Goal: Information Seeking & Learning: Learn about a topic

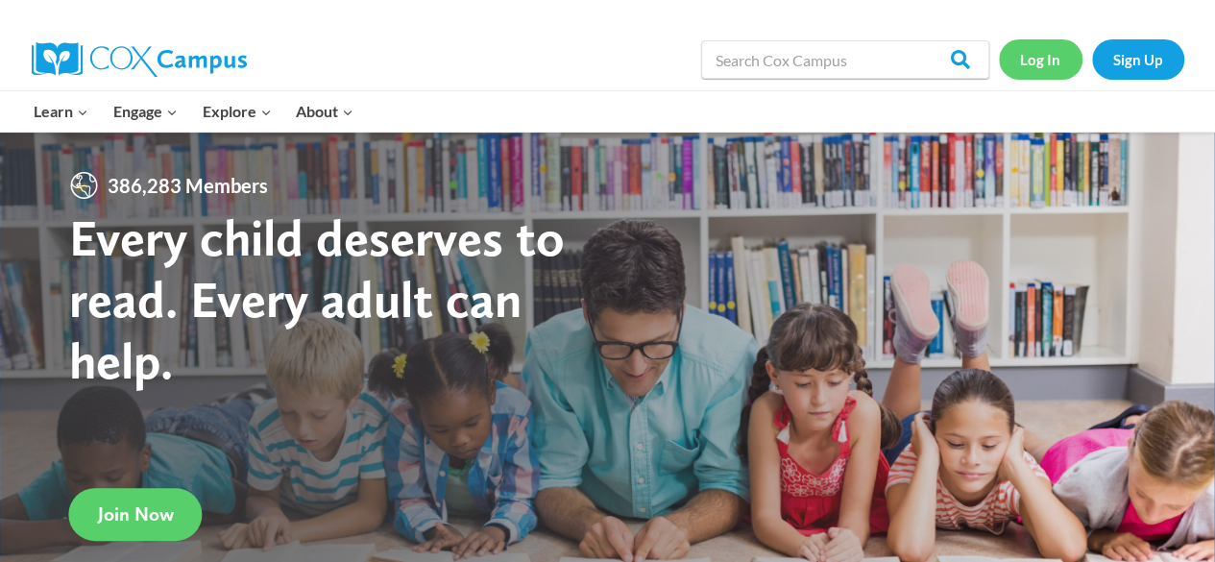
click at [1040, 62] on link "Log In" at bounding box center [1041, 58] width 84 height 39
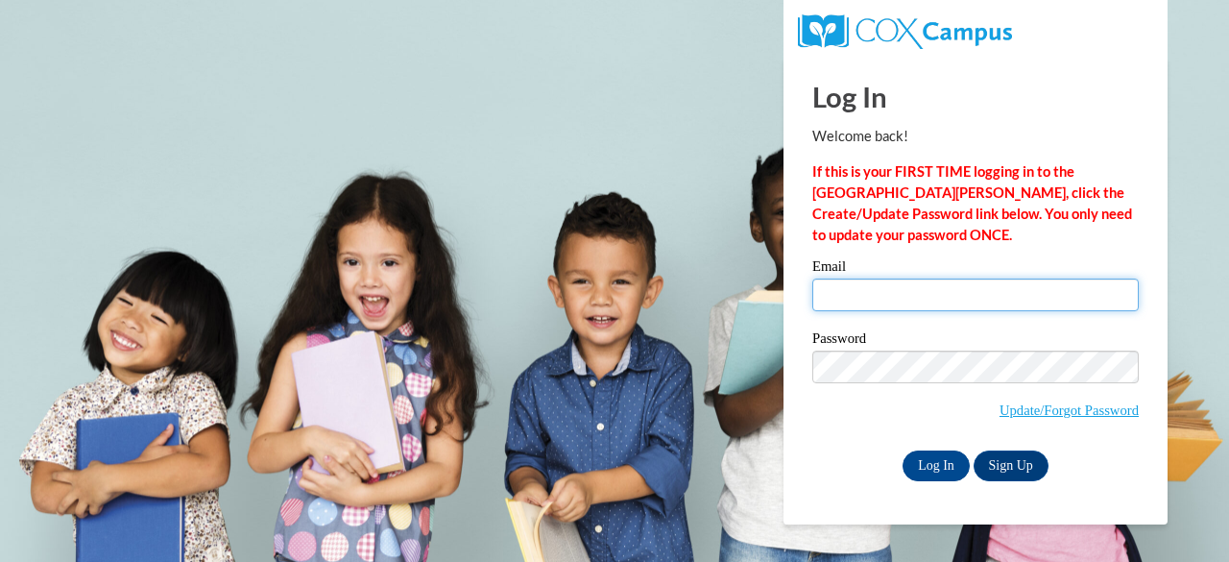
click at [926, 295] on input "Email" at bounding box center [975, 294] width 326 height 33
type input "n"
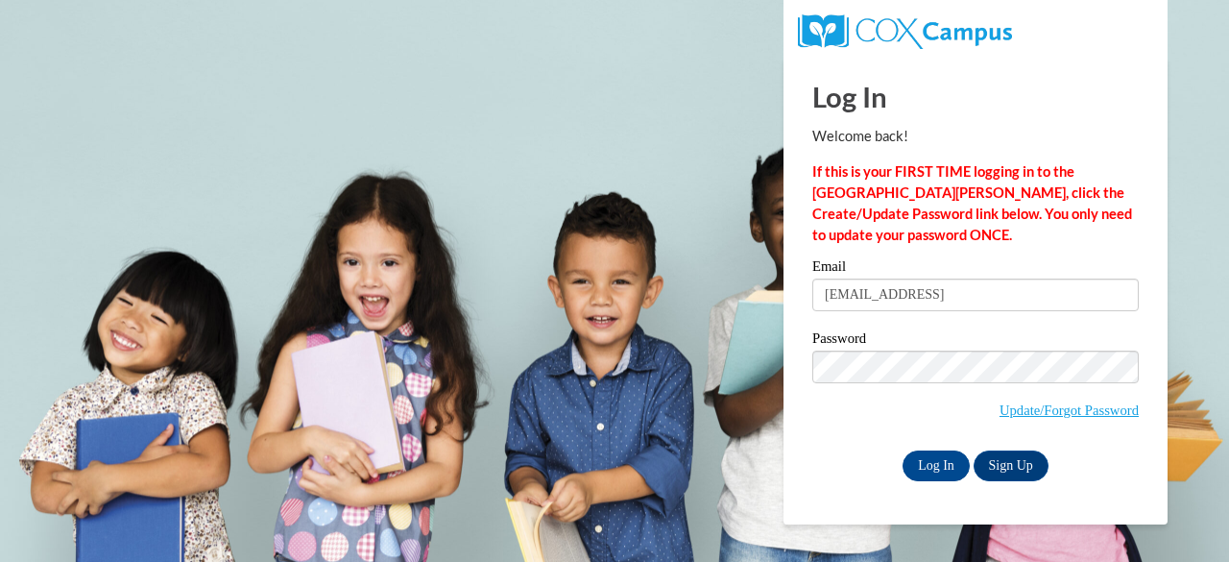
type input "borntobebrooks@gmail.com"
click at [939, 471] on input "Log In" at bounding box center [936, 465] width 67 height 31
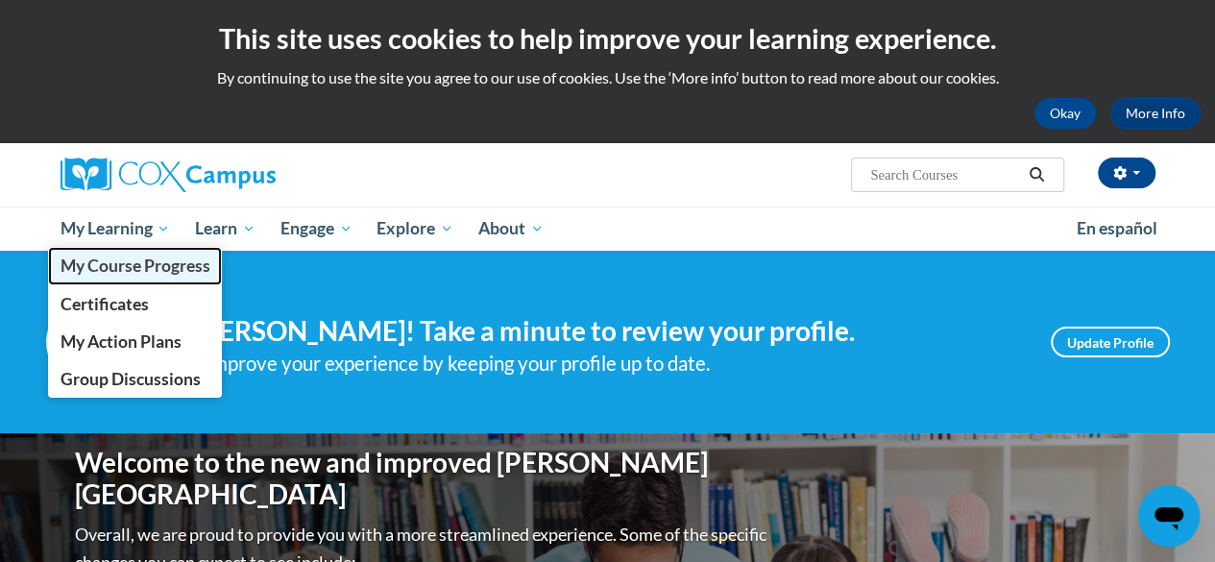
click at [94, 272] on span "My Course Progress" at bounding box center [135, 265] width 150 height 20
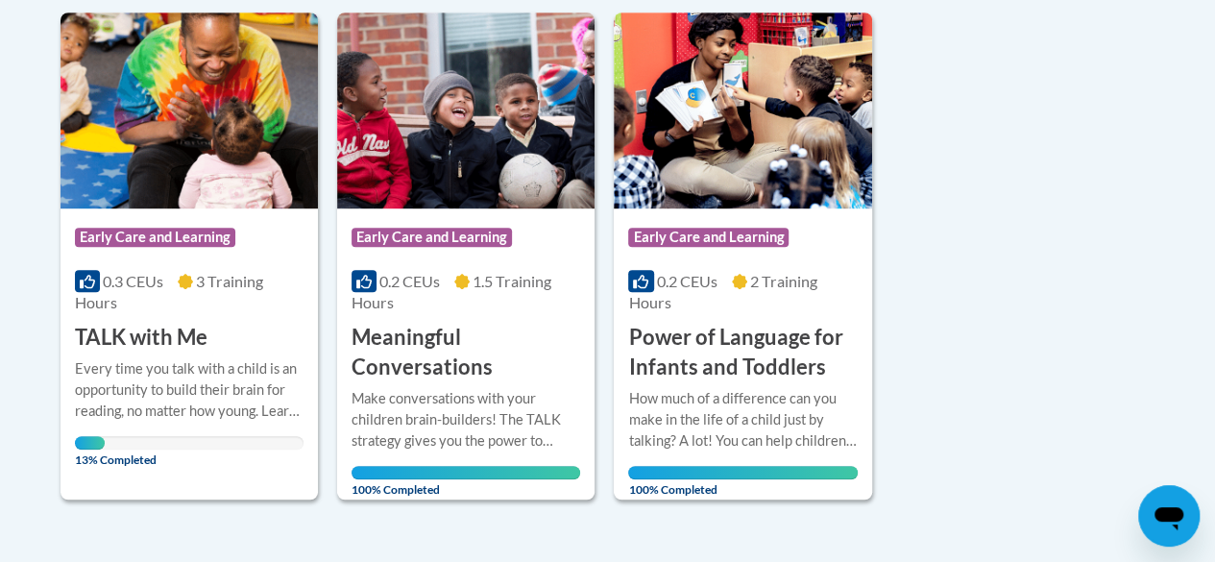
scroll to position [498, 0]
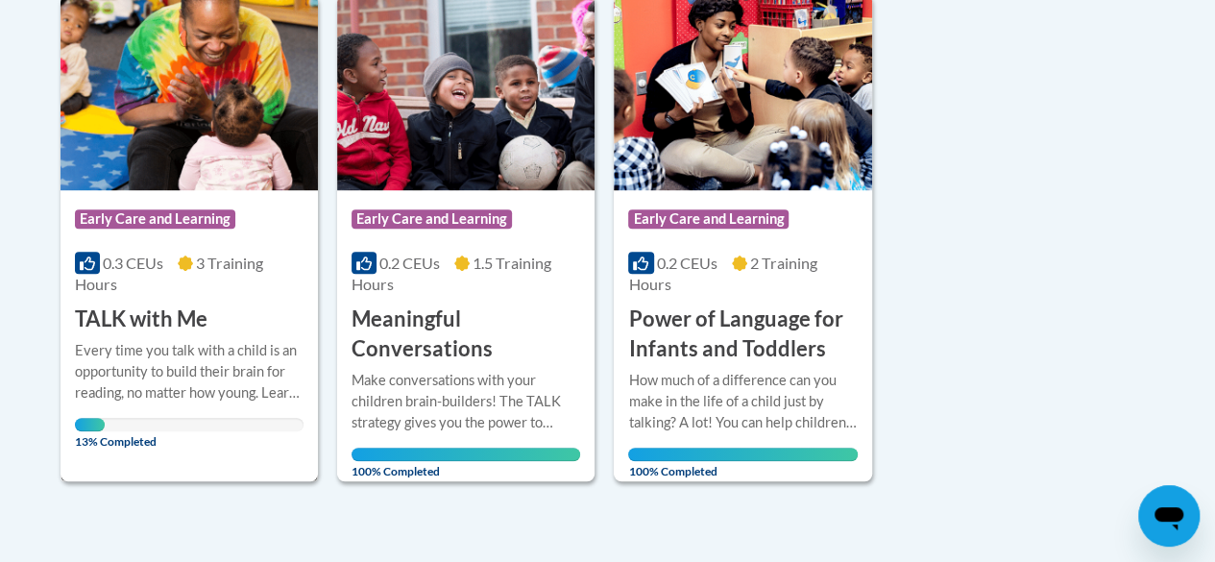
click at [165, 352] on div "Every time you talk with a child is an opportunity to build their brain for rea…" at bounding box center [189, 371] width 229 height 63
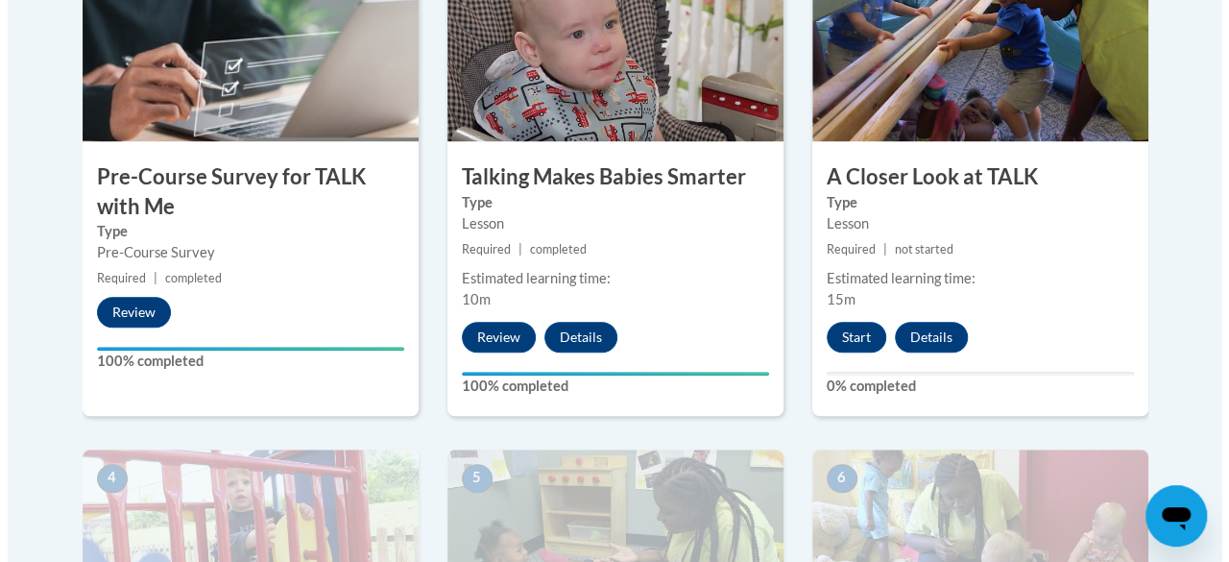
scroll to position [697, 0]
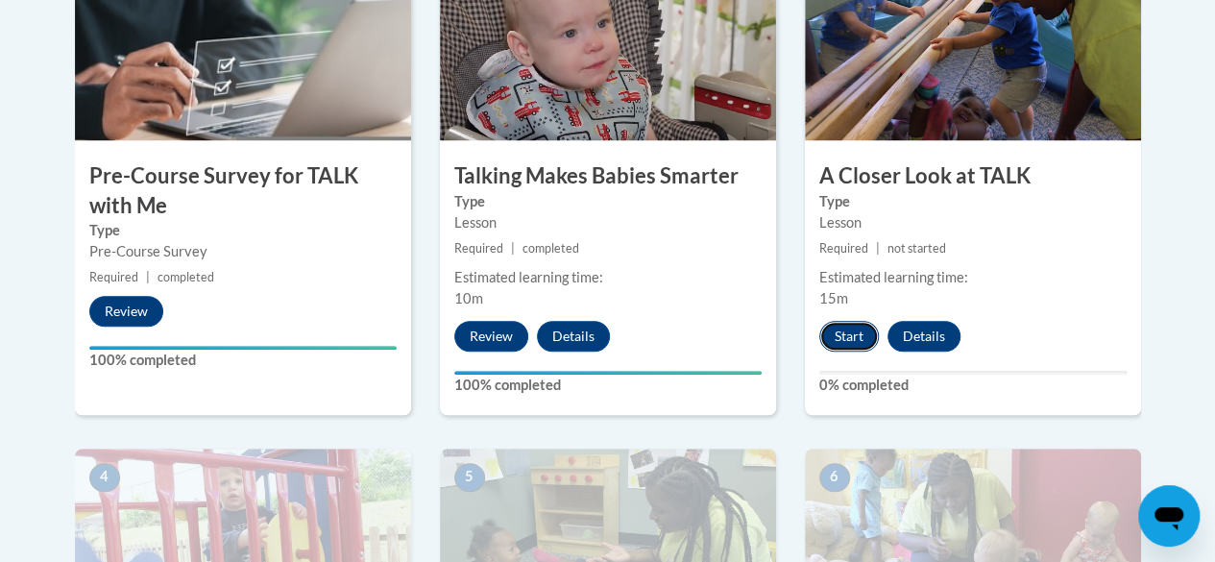
click at [846, 345] on button "Start" at bounding box center [849, 336] width 60 height 31
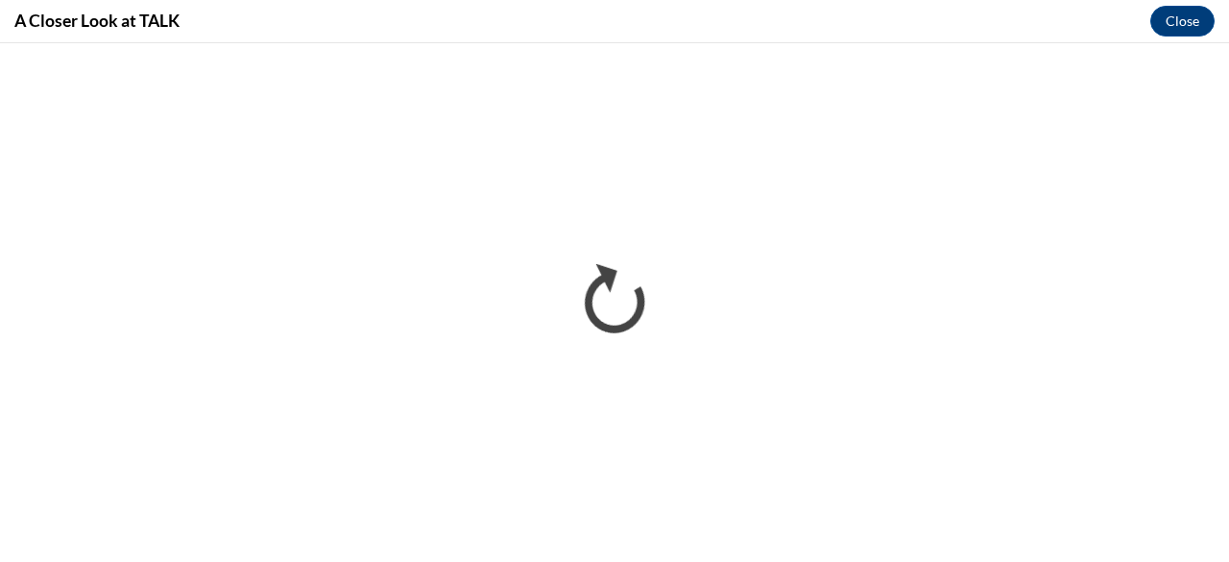
scroll to position [0, 0]
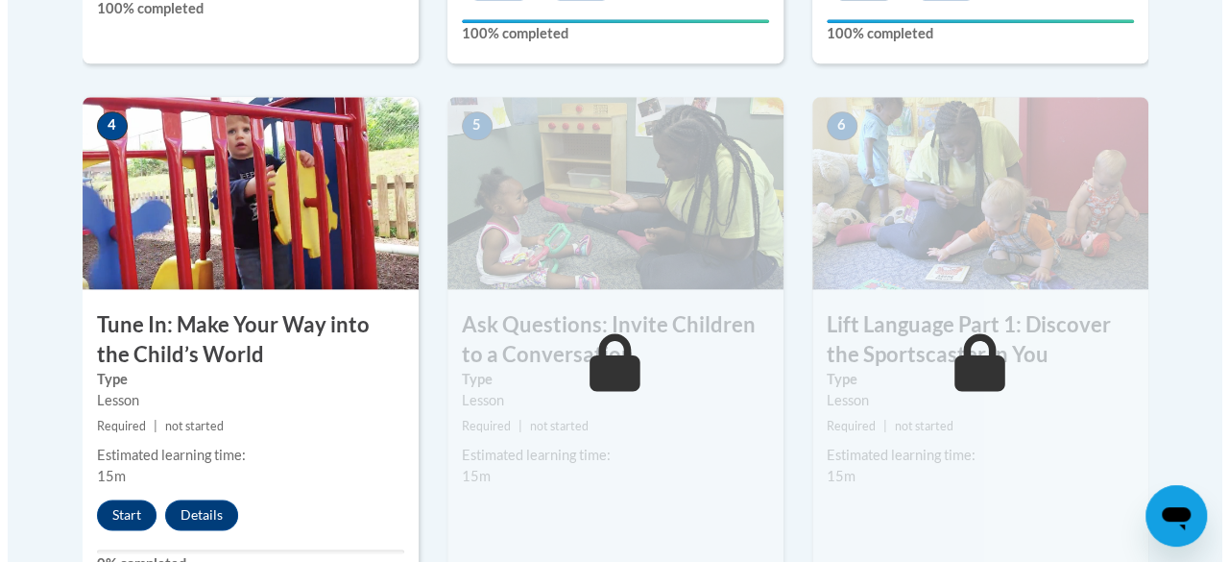
scroll to position [1052, 0]
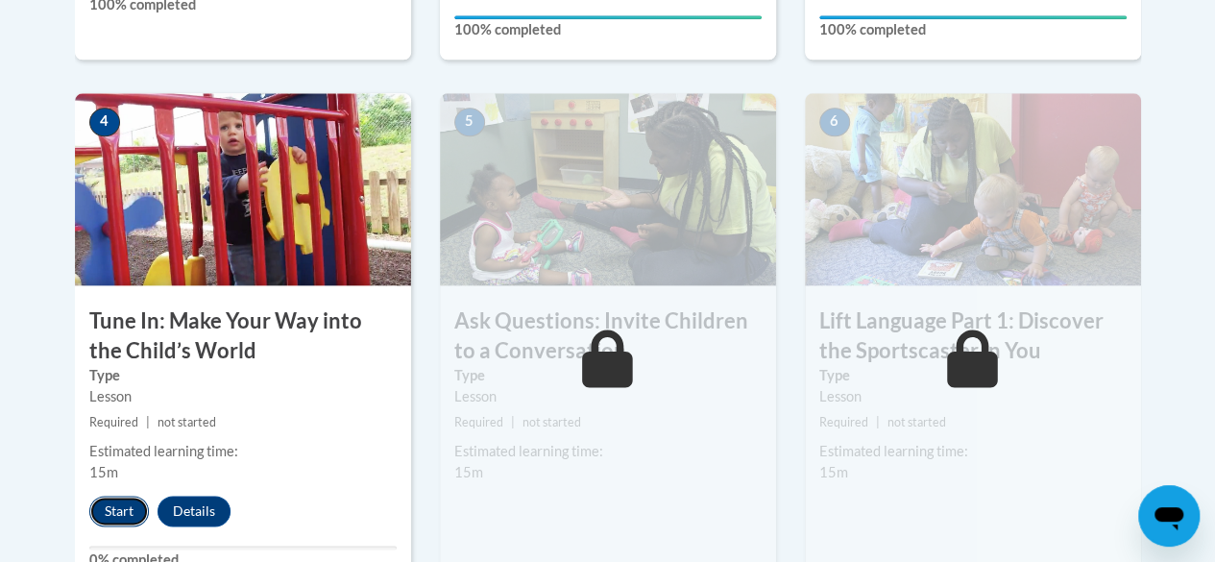
click at [112, 515] on button "Start" at bounding box center [119, 510] width 60 height 31
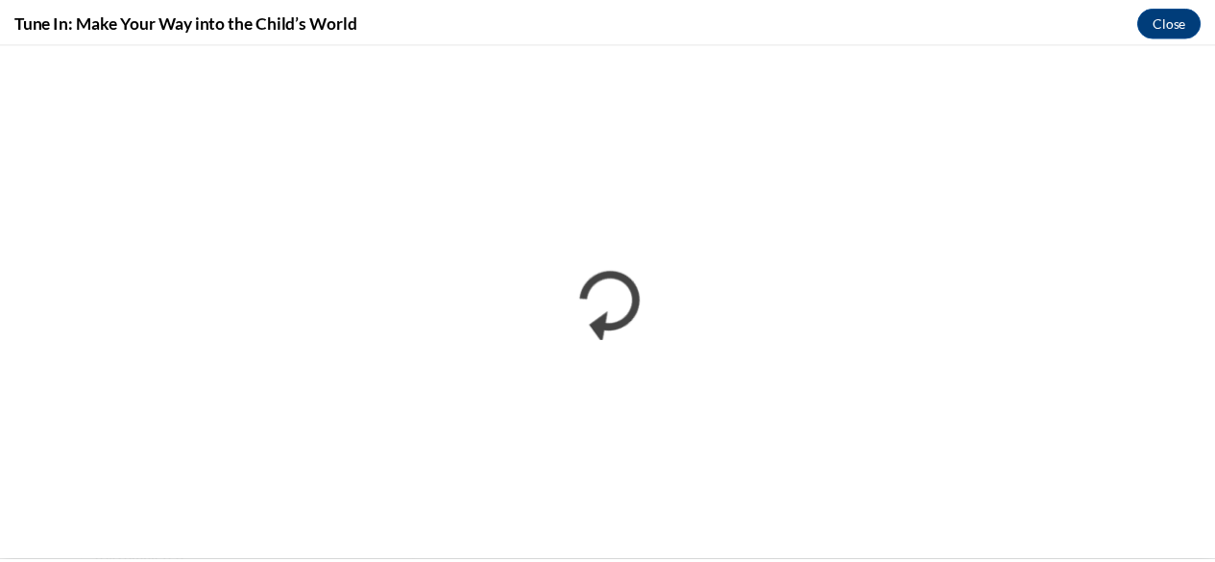
scroll to position [0, 0]
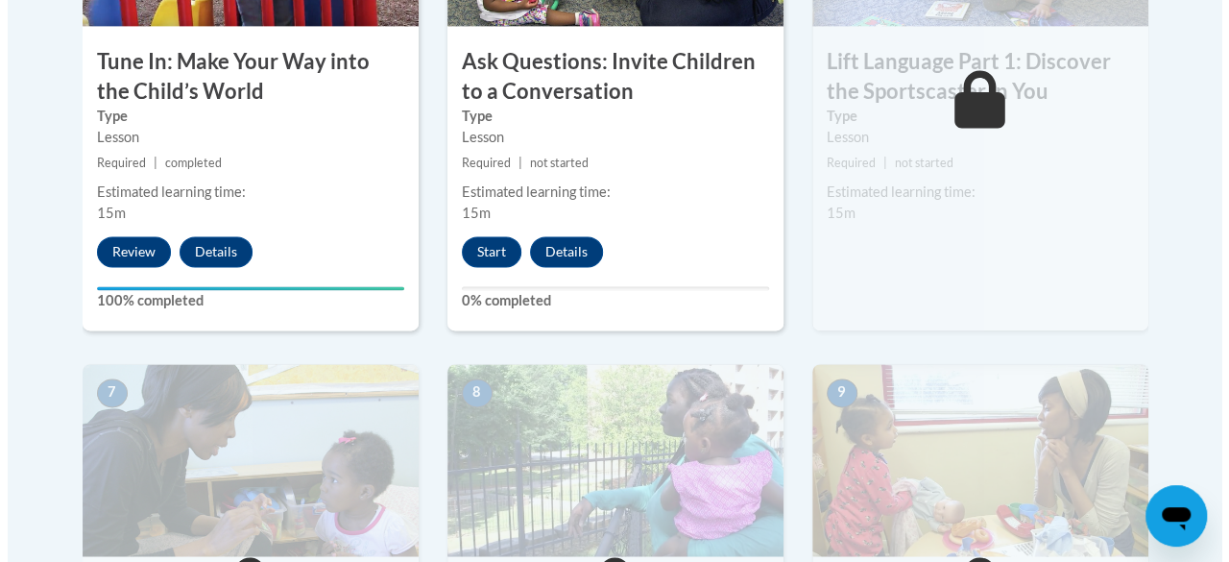
scroll to position [1308, 0]
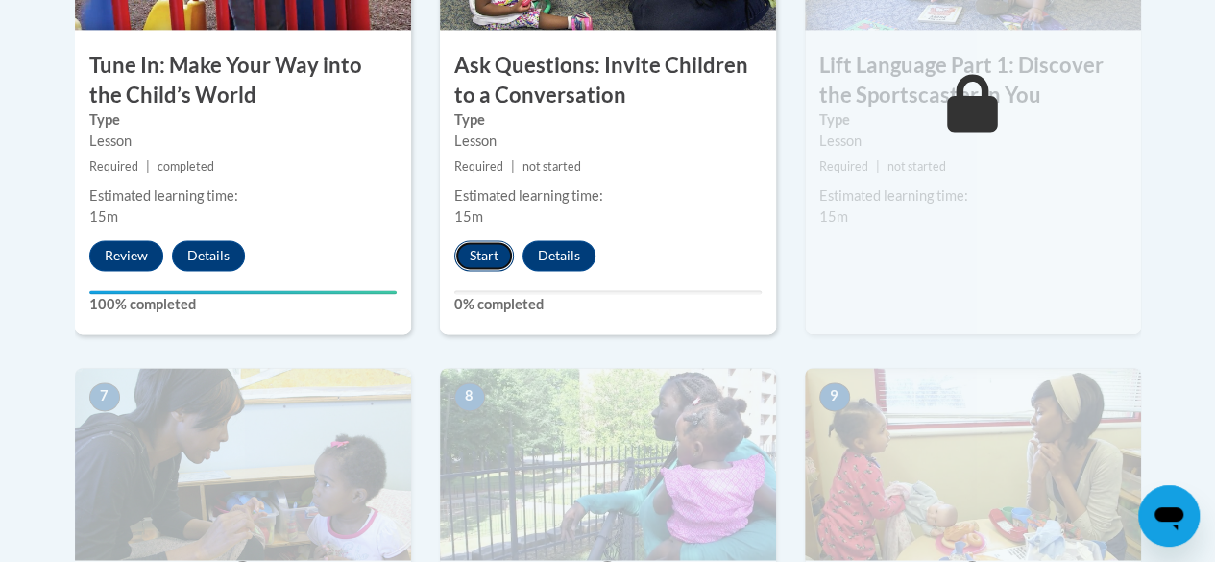
click at [481, 264] on button "Start" at bounding box center [484, 255] width 60 height 31
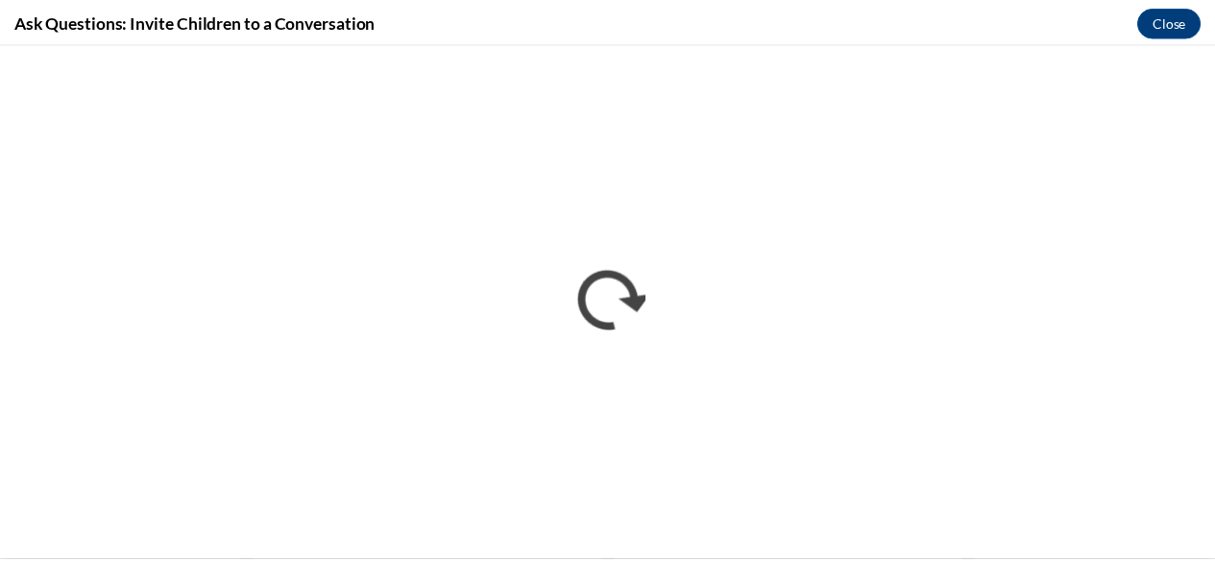
scroll to position [0, 0]
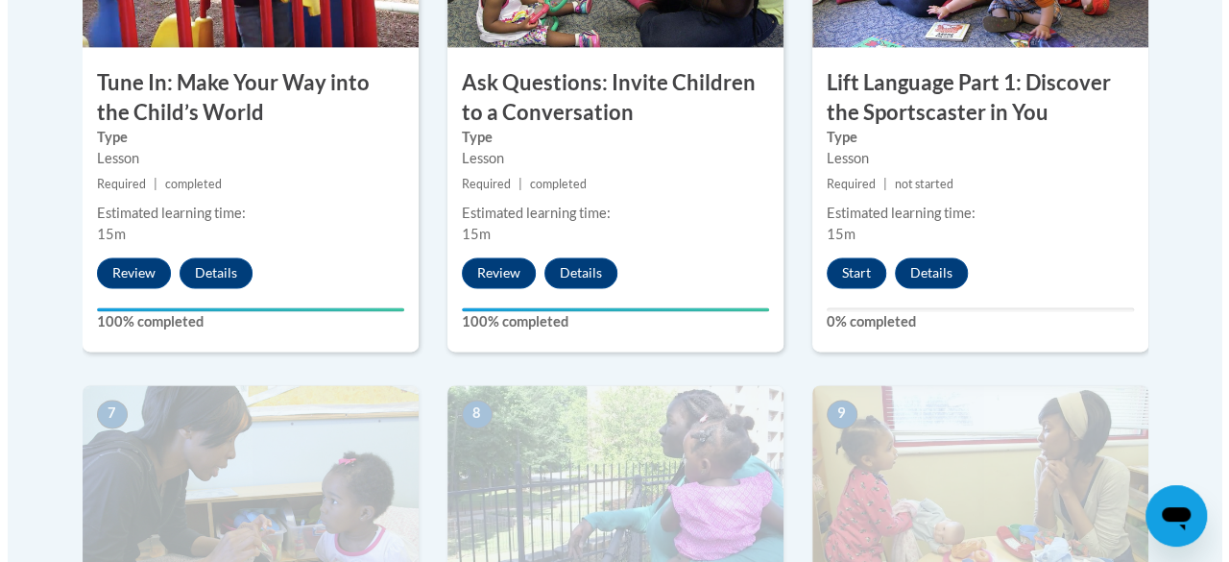
scroll to position [1358, 0]
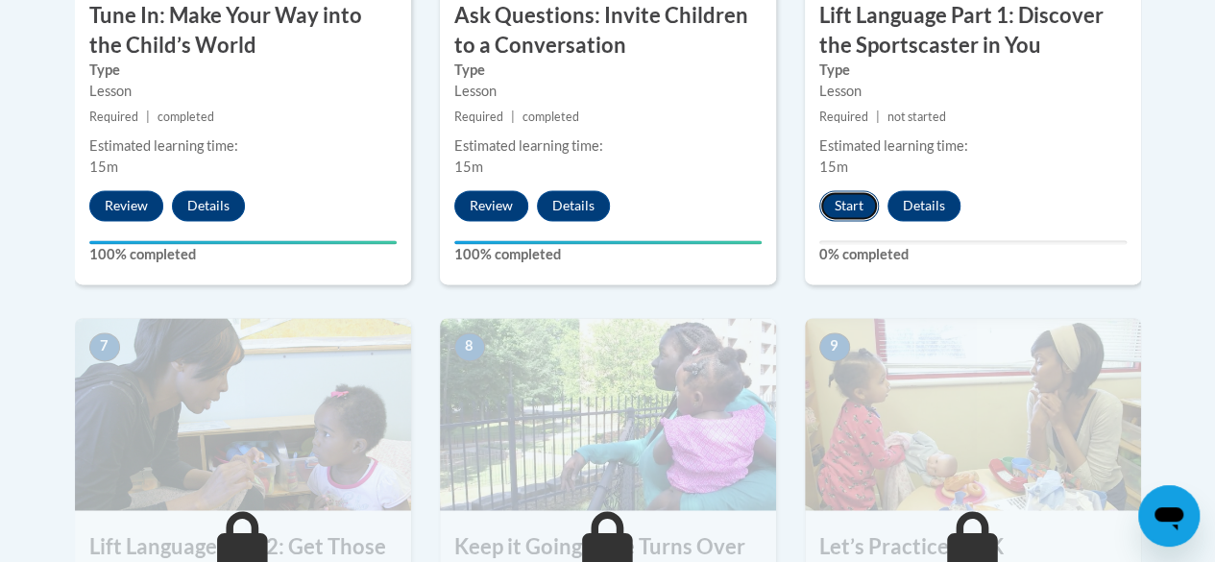
click at [833, 211] on button "Start" at bounding box center [849, 205] width 60 height 31
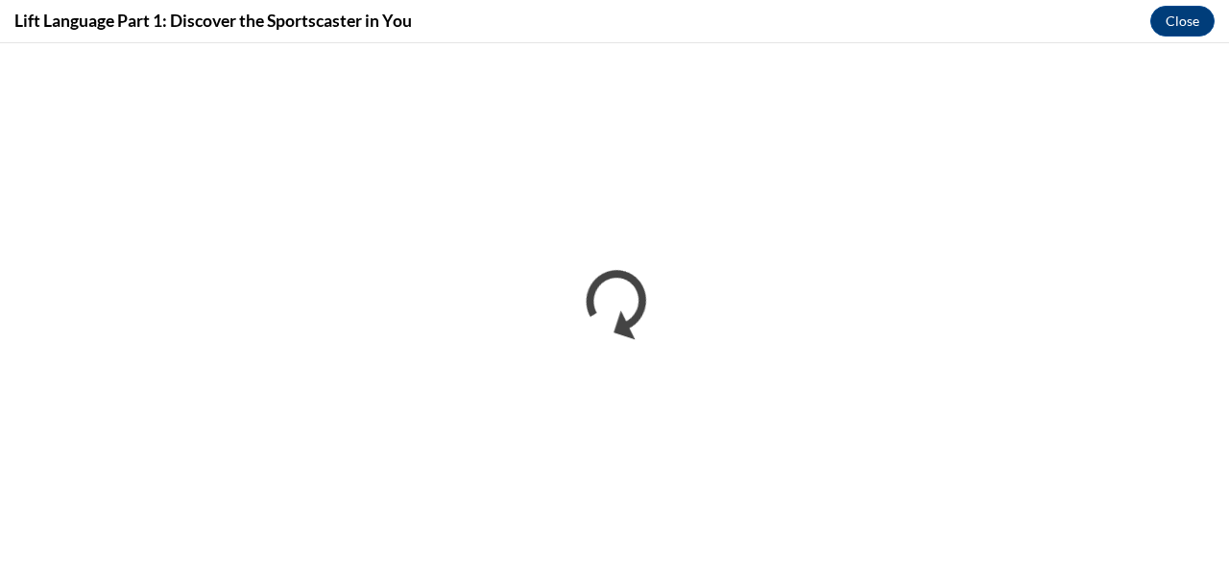
scroll to position [0, 0]
